Goal: Task Accomplishment & Management: Complete application form

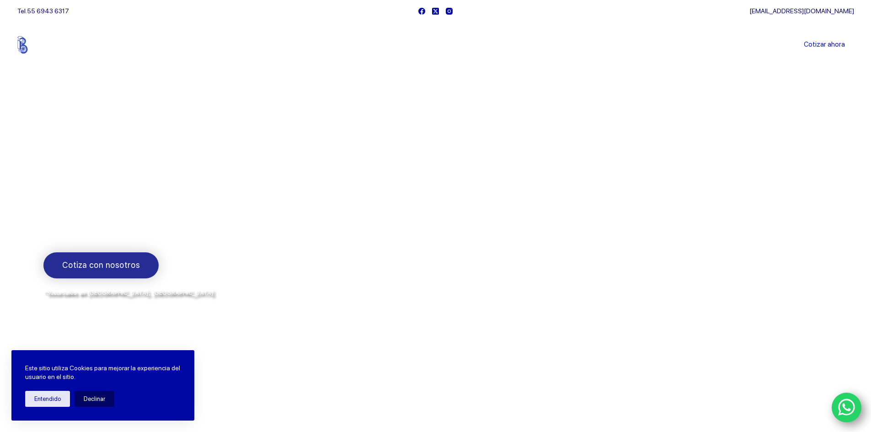
click at [117, 270] on span "Cotiza con nosotros" at bounding box center [101, 265] width 78 height 13
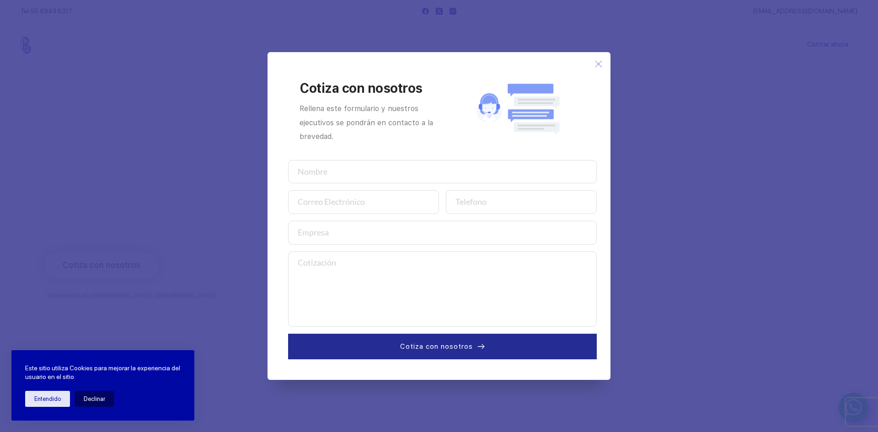
click at [599, 65] on use at bounding box center [598, 64] width 6 height 6
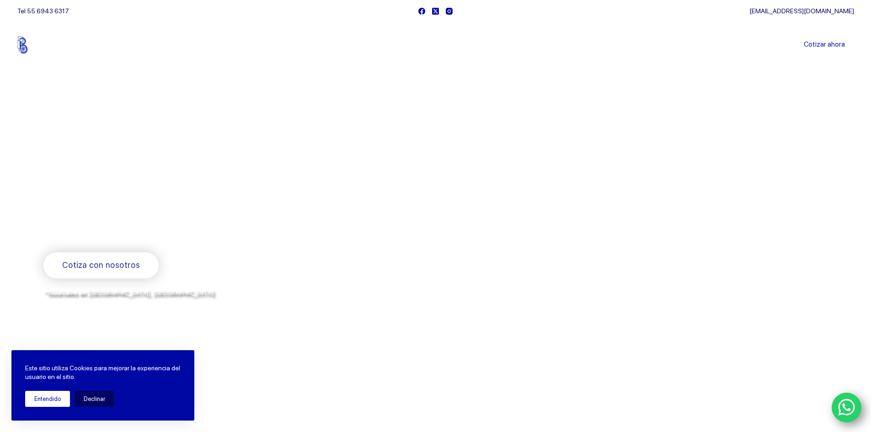
click at [54, 400] on button "Entendido" at bounding box center [47, 399] width 45 height 16
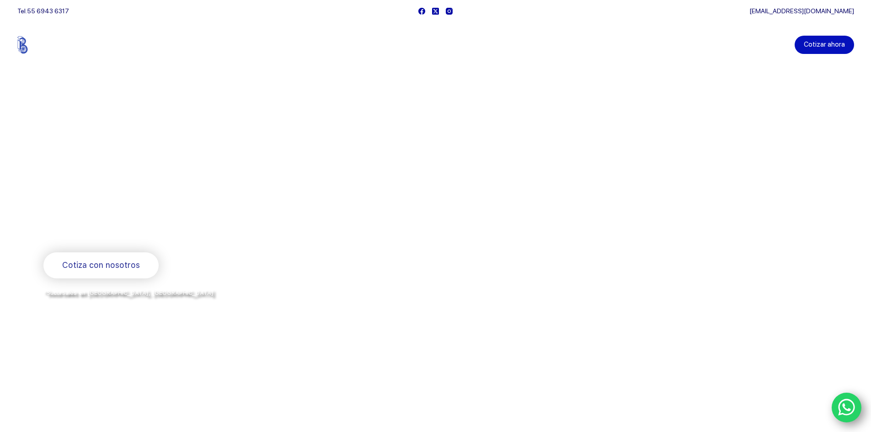
click at [832, 41] on link "Cotizar ahora" at bounding box center [824, 45] width 59 height 18
click at [830, 42] on link "Cotizar ahora" at bounding box center [824, 45] width 59 height 18
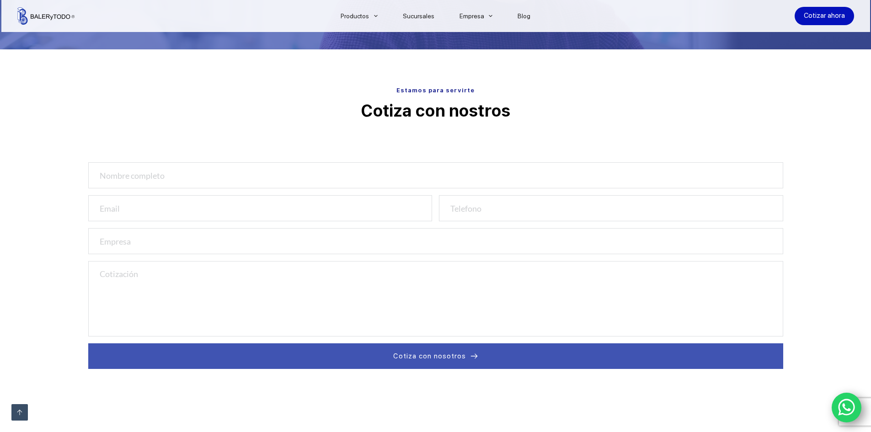
scroll to position [320, 0]
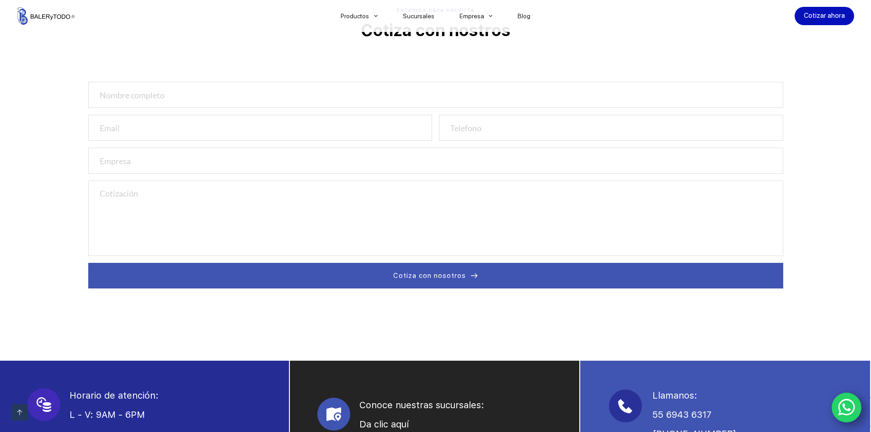
click at [216, 93] on input "text" at bounding box center [435, 95] width 695 height 26
type input "Ñ"
type input "LUIS SANCHEZ"
click at [254, 126] on input "email" at bounding box center [260, 128] width 344 height 26
type input "luisalberto_sanchezc@yahoo.com.mx"
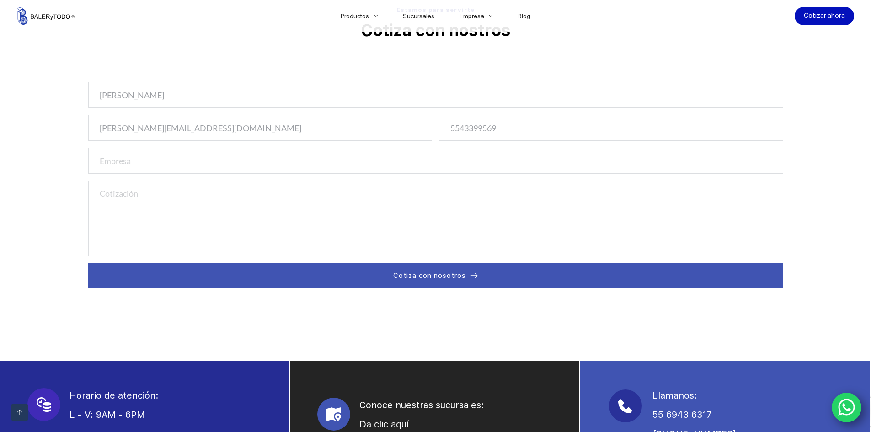
drag, startPoint x: 512, startPoint y: 128, endPoint x: 461, endPoint y: 121, distance: 51.1
click at [461, 121] on input "5543399569" at bounding box center [611, 128] width 344 height 26
type input "5534008154"
click at [383, 166] on input "text" at bounding box center [435, 161] width 695 height 26
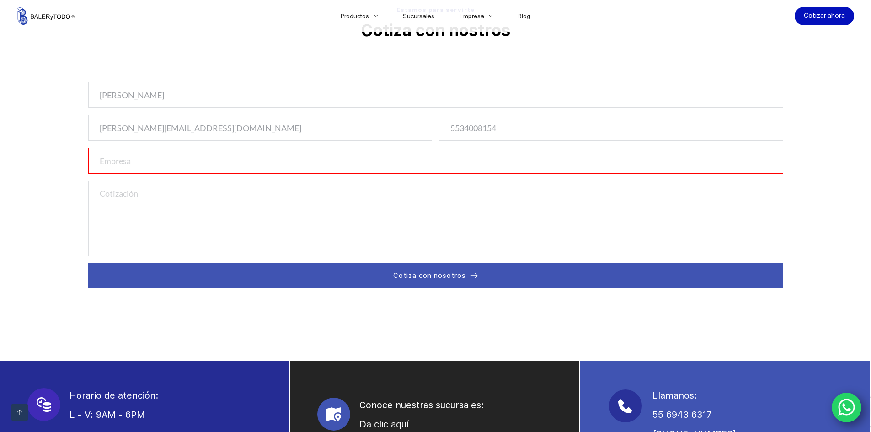
click at [336, 219] on textarea at bounding box center [435, 218] width 695 height 75
click at [136, 189] on textarea "BALEROS SFF" at bounding box center [435, 218] width 695 height 75
click at [167, 195] on textarea "BALEROS SFF" at bounding box center [435, 218] width 695 height 75
click at [176, 196] on textarea "BALEROS SKF2316 GERMANY" at bounding box center [435, 218] width 695 height 75
click at [96, 192] on textarea "BALEROS SKF2316 EC GERMANY" at bounding box center [435, 218] width 695 height 75
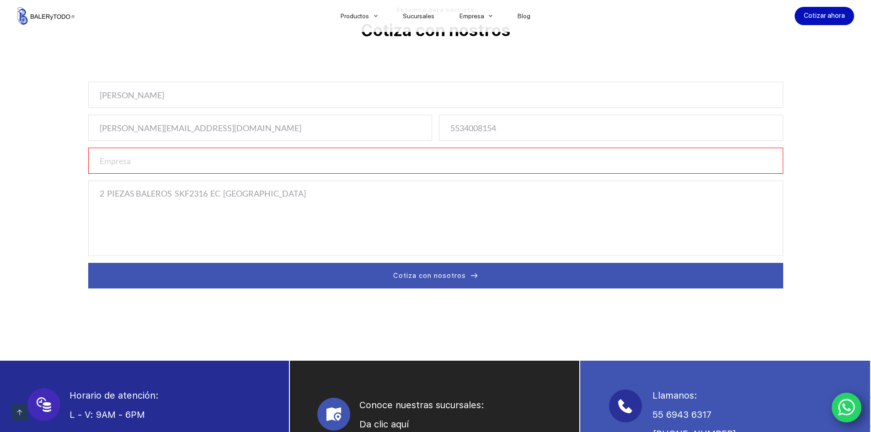
type textarea "2 PIEZAS BALEROS SKF2316 EC GERMANY"
click at [258, 168] on input "text" at bounding box center [435, 161] width 695 height 26
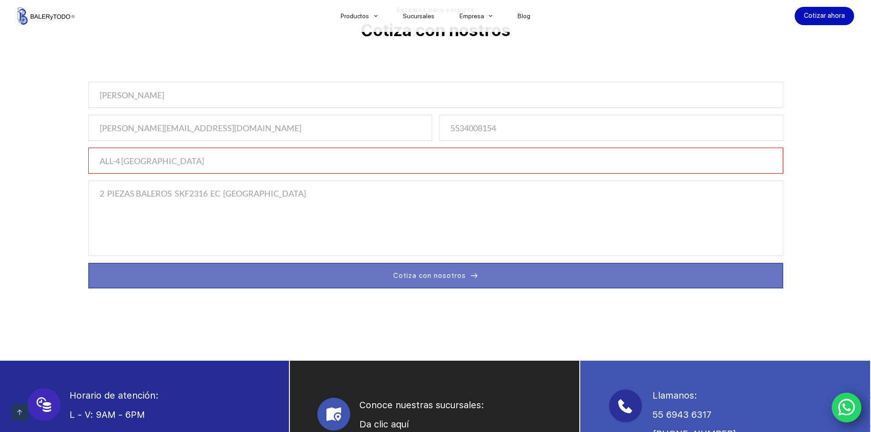
type input "ALL-4 MEXICO"
click at [478, 272] on button "Cotiza con nosotros" at bounding box center [435, 276] width 695 height 26
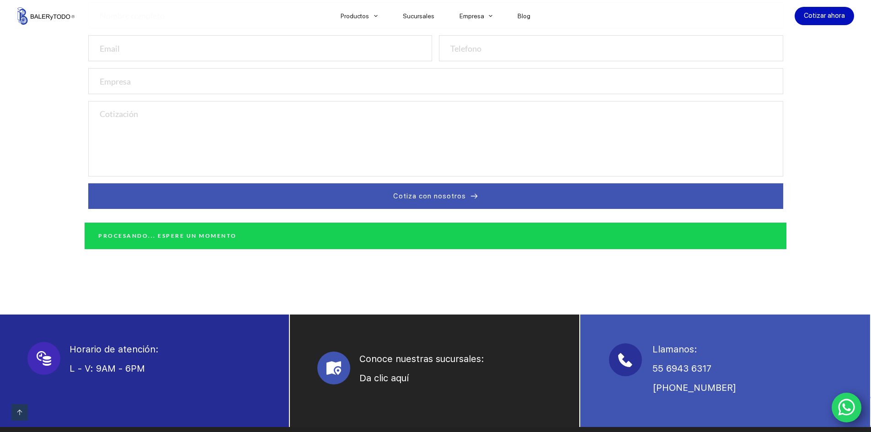
scroll to position [411, 0]
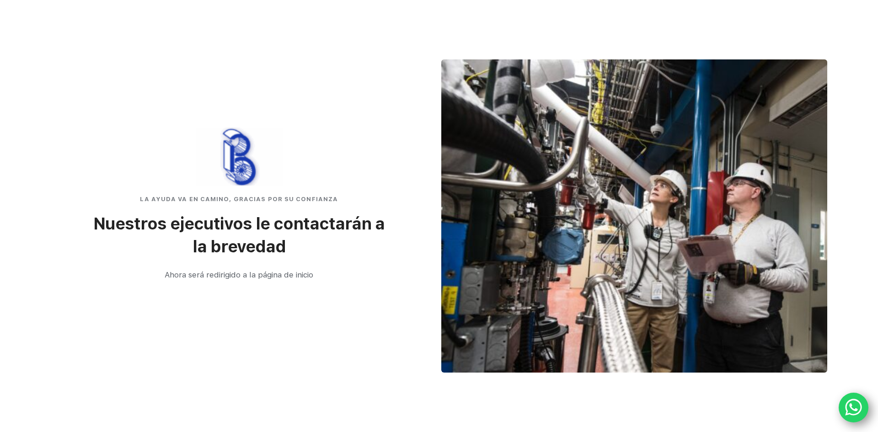
click at [857, 400] on icon "WhatsApp" at bounding box center [853, 407] width 17 height 19
